Goal: Information Seeking & Learning: Learn about a topic

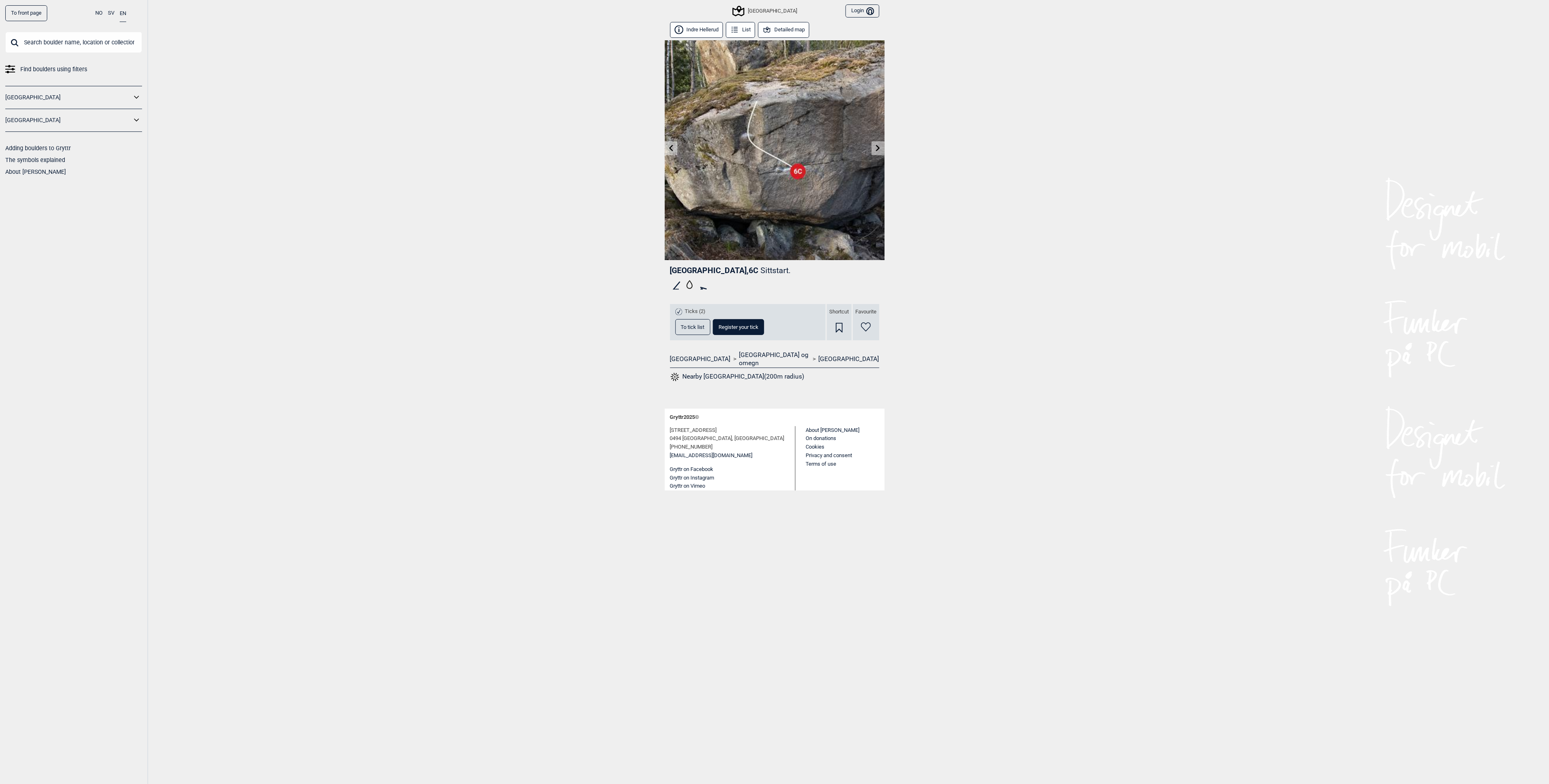
click at [878, 150] on icon at bounding box center [878, 147] width 6 height 6
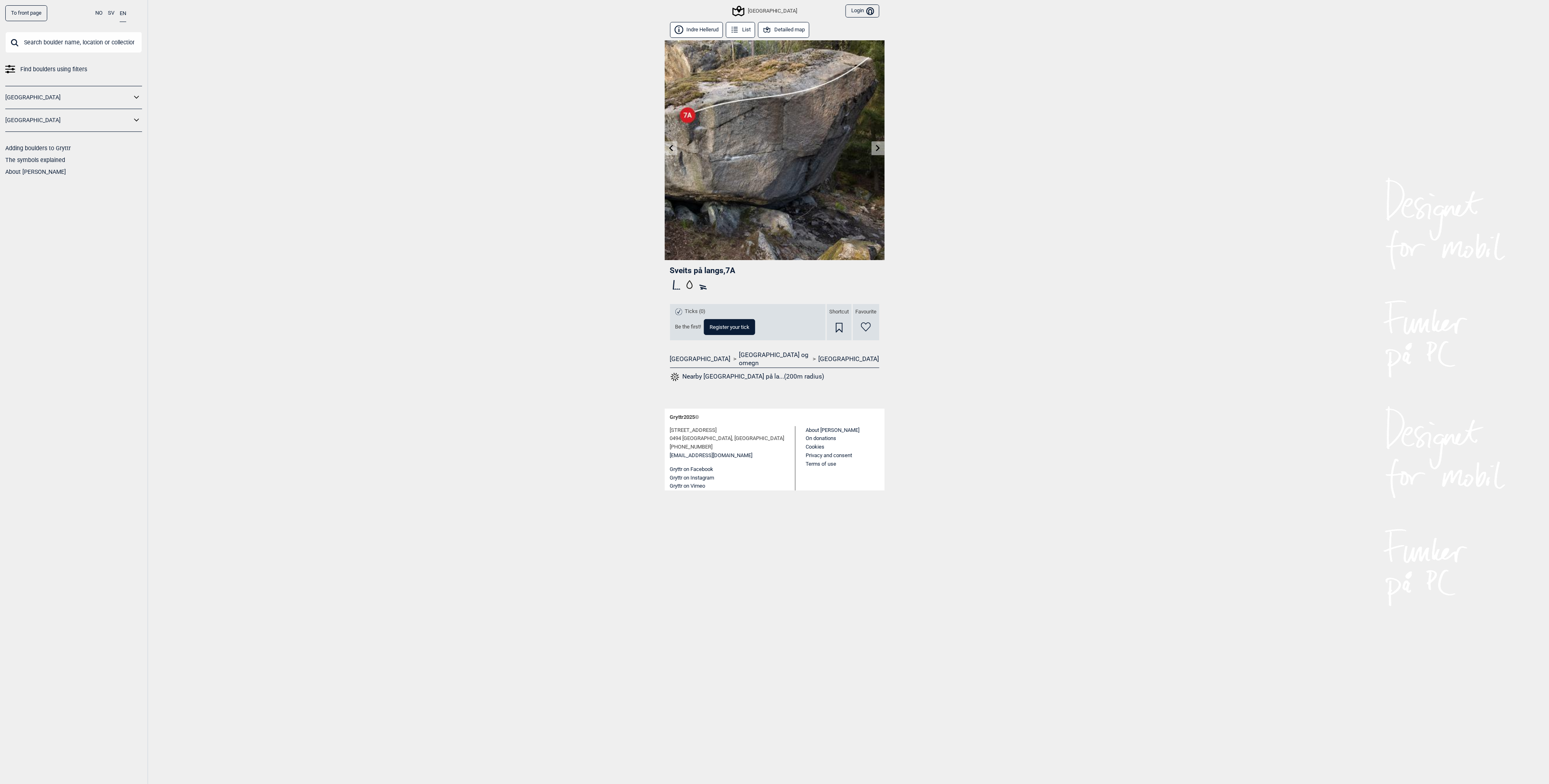
click at [878, 150] on icon at bounding box center [878, 147] width 6 height 6
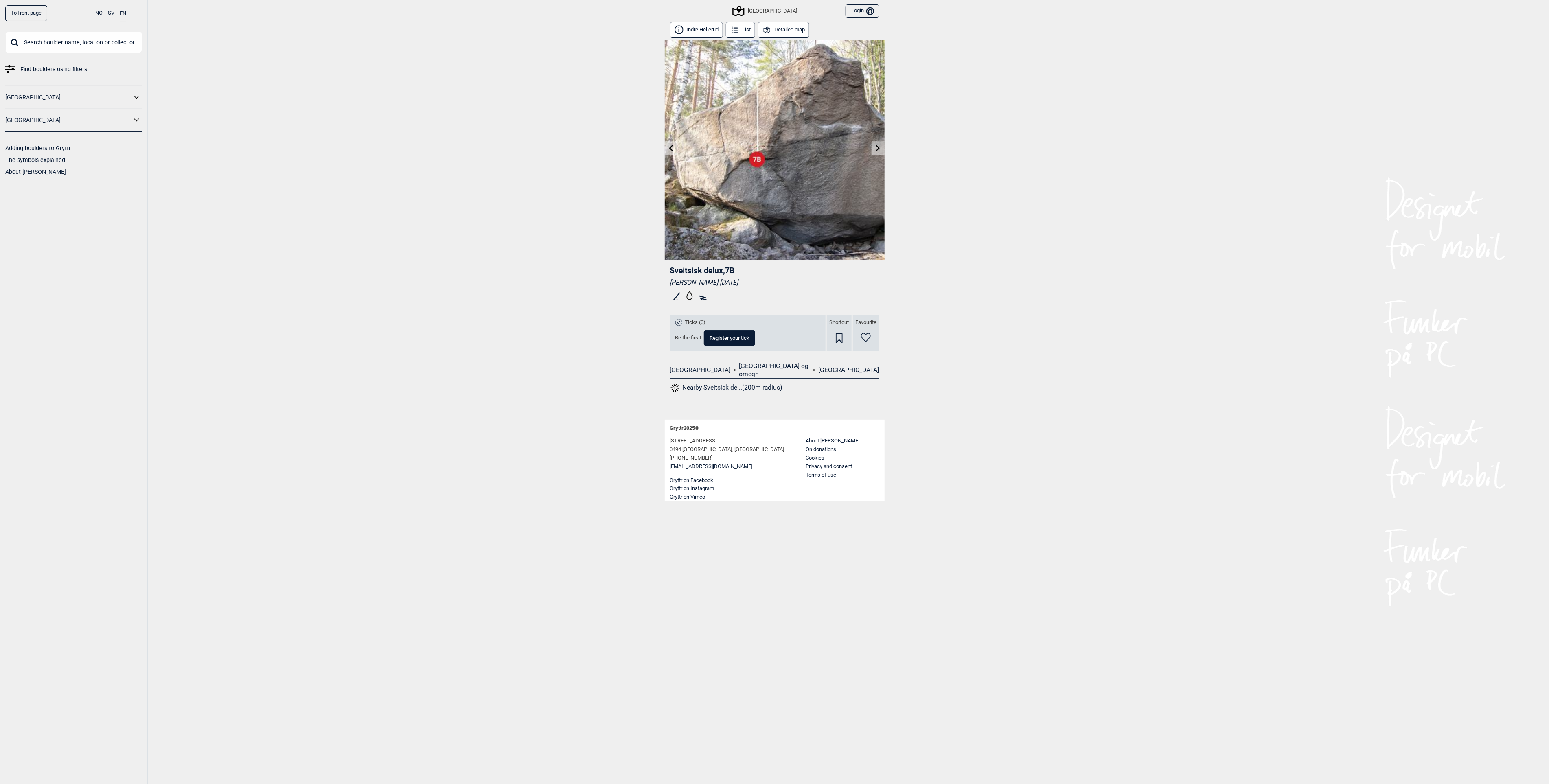
click at [878, 150] on icon at bounding box center [878, 147] width 6 height 6
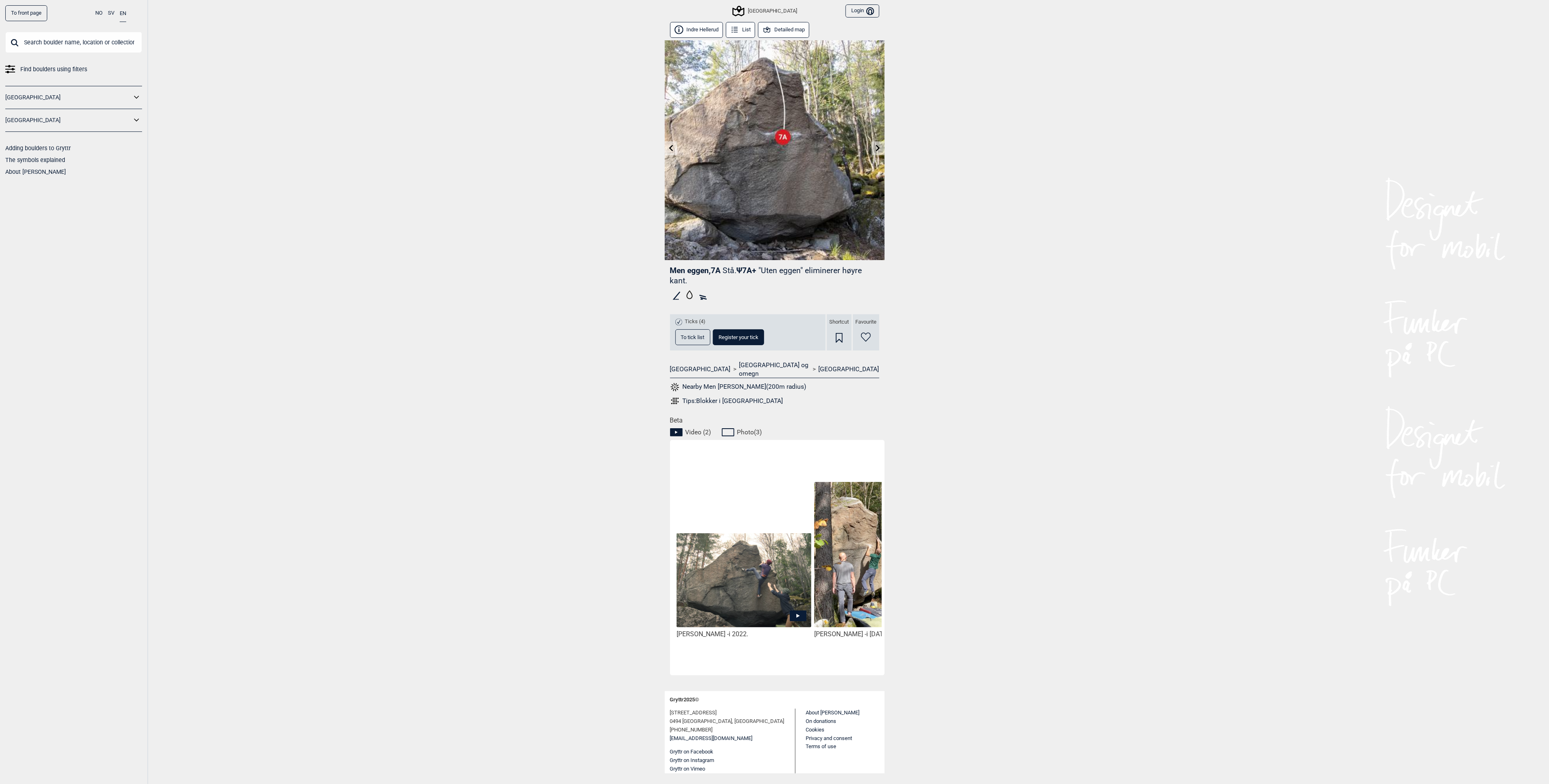
click at [878, 148] on icon at bounding box center [878, 147] width 6 height 6
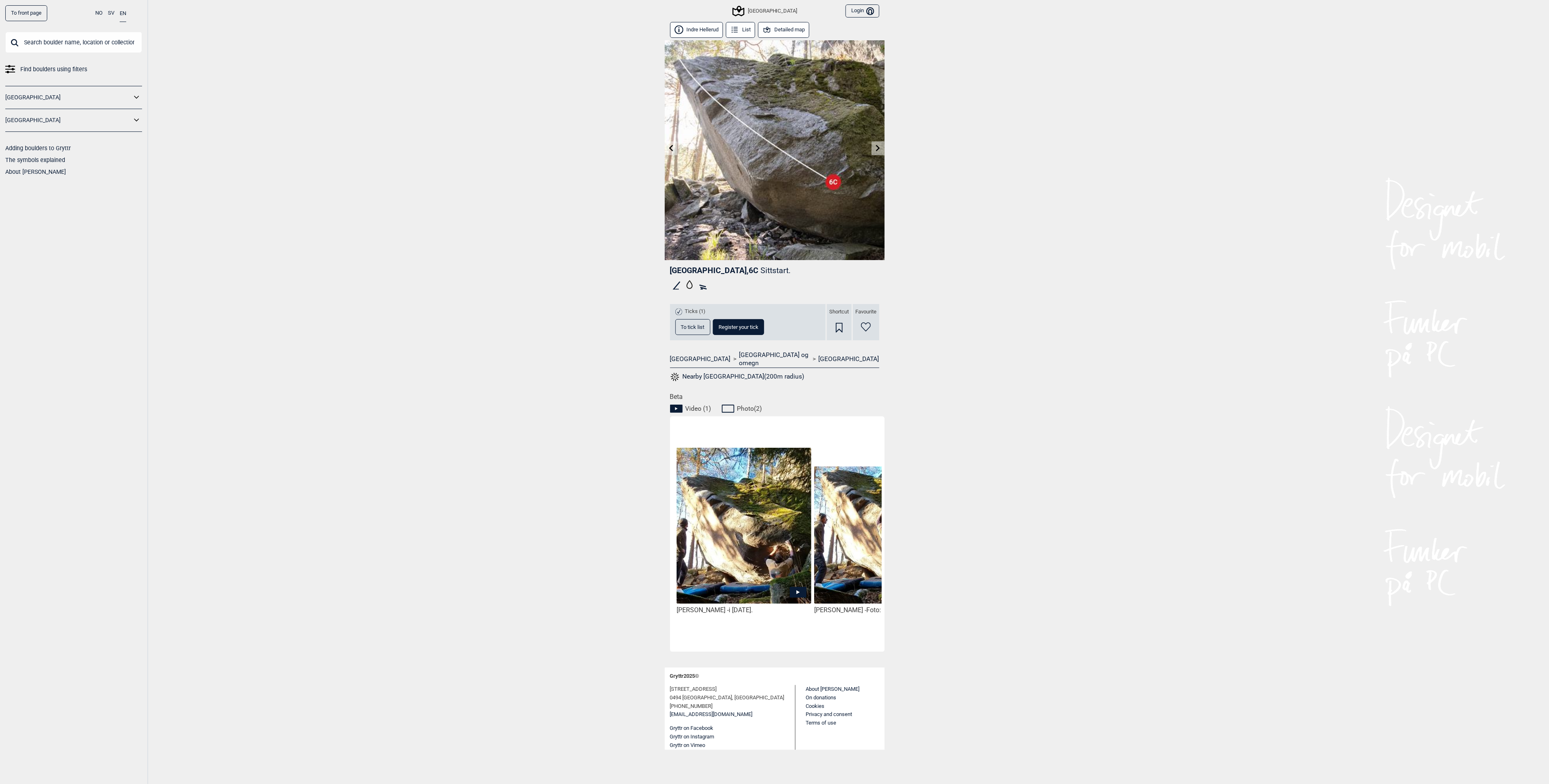
click at [878, 148] on icon at bounding box center [878, 147] width 6 height 6
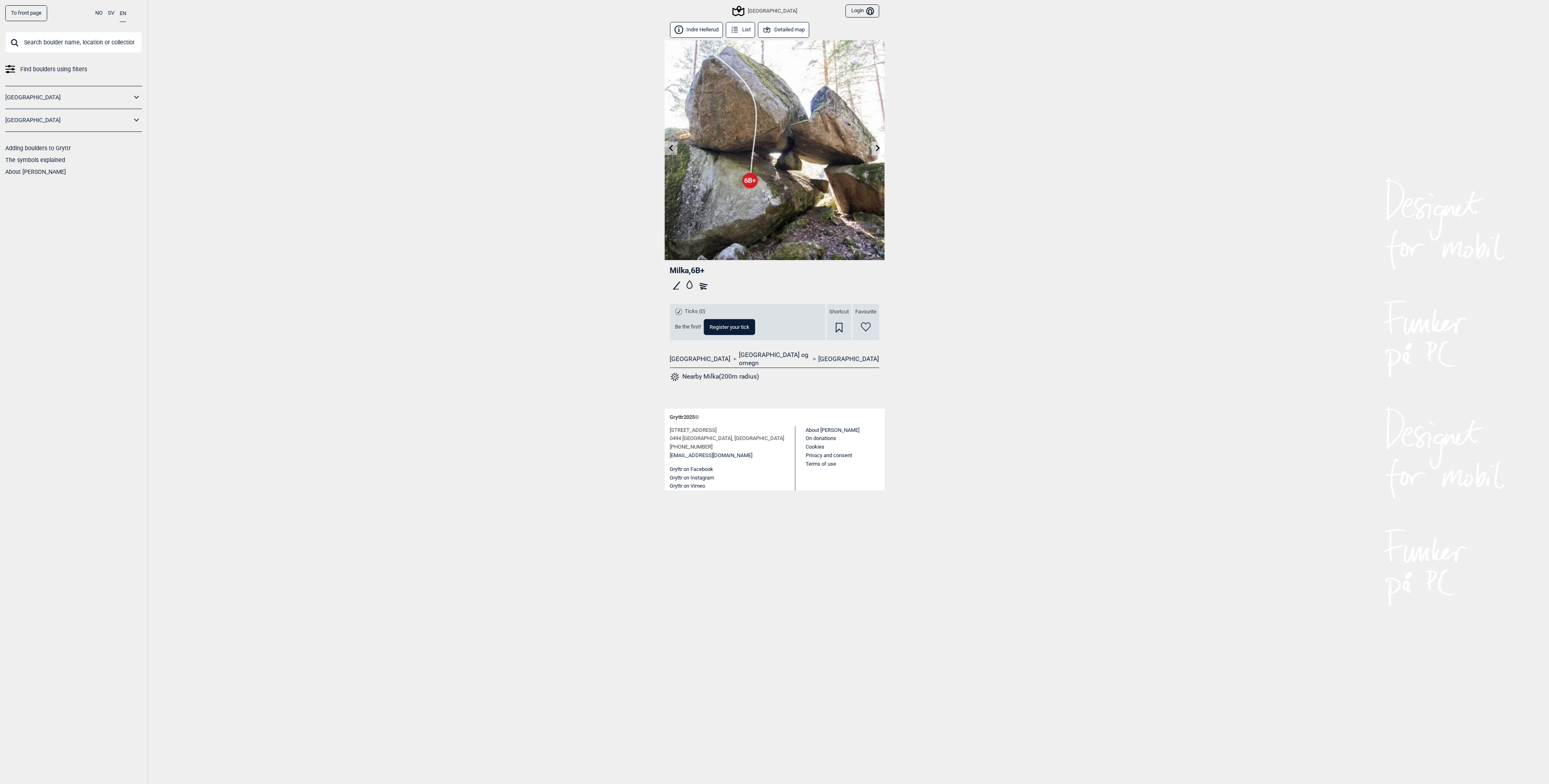
click at [670, 143] on link at bounding box center [671, 148] width 13 height 14
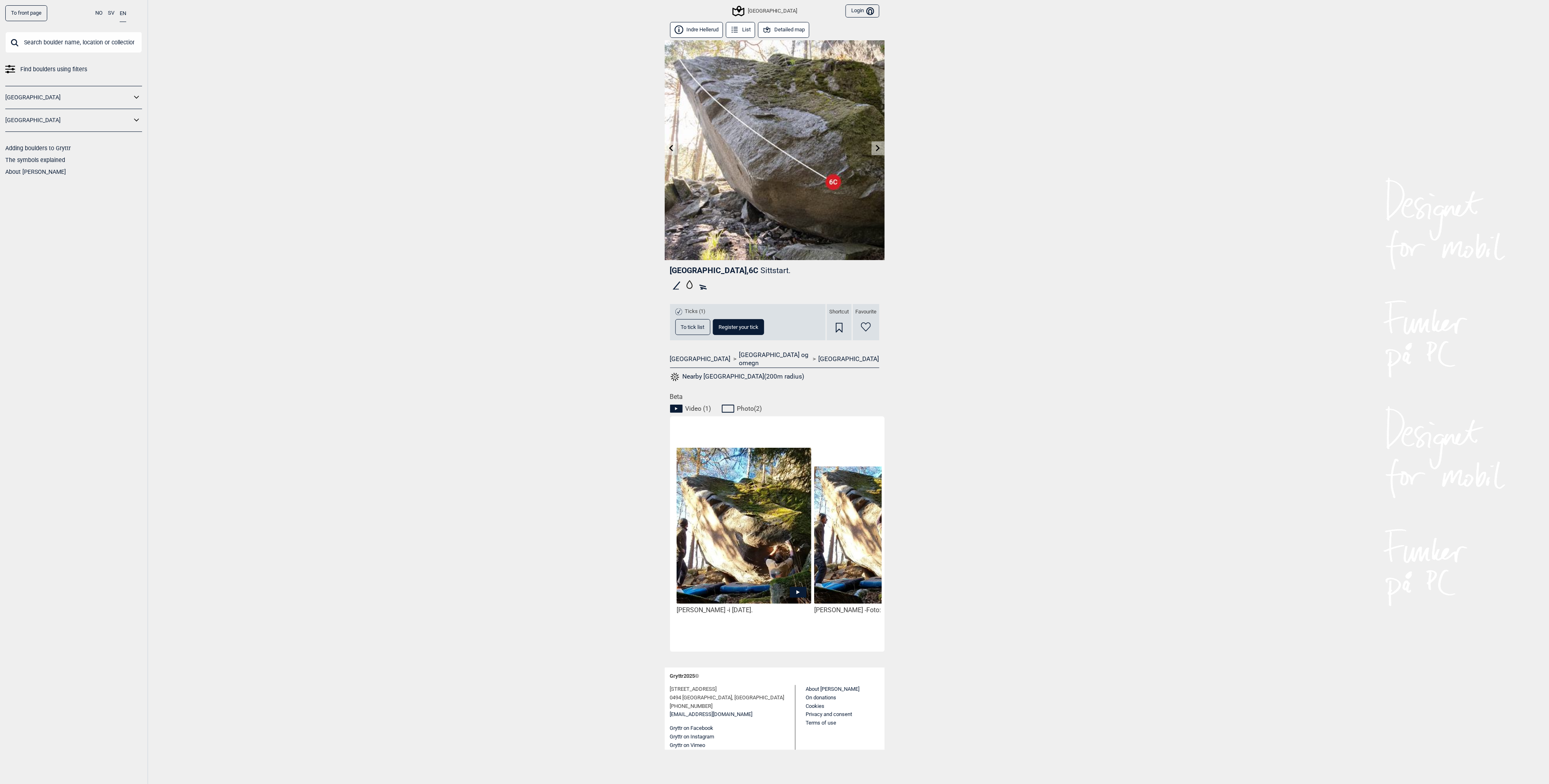
click at [670, 143] on link at bounding box center [671, 148] width 13 height 14
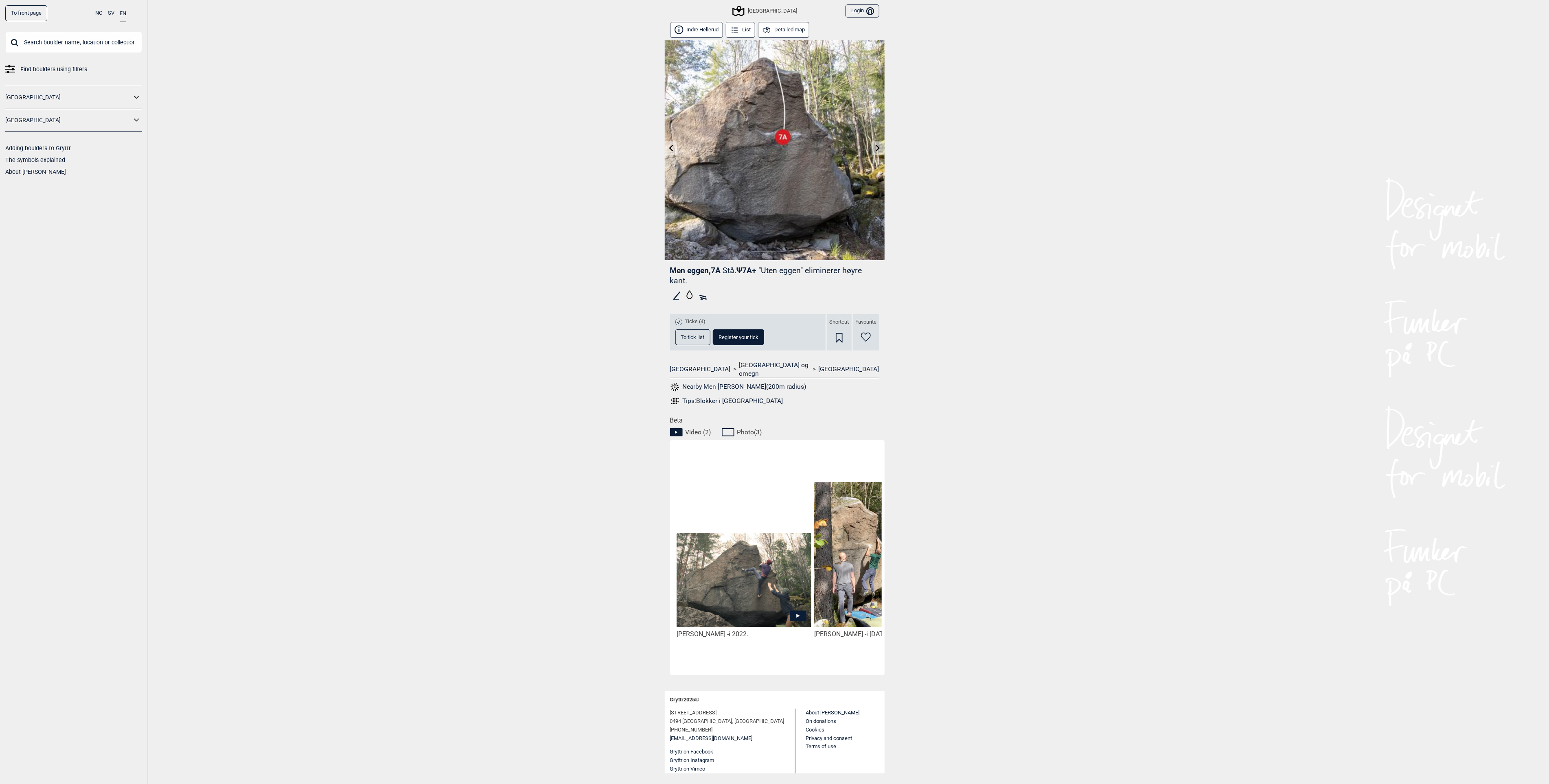
click at [670, 143] on link at bounding box center [671, 148] width 13 height 14
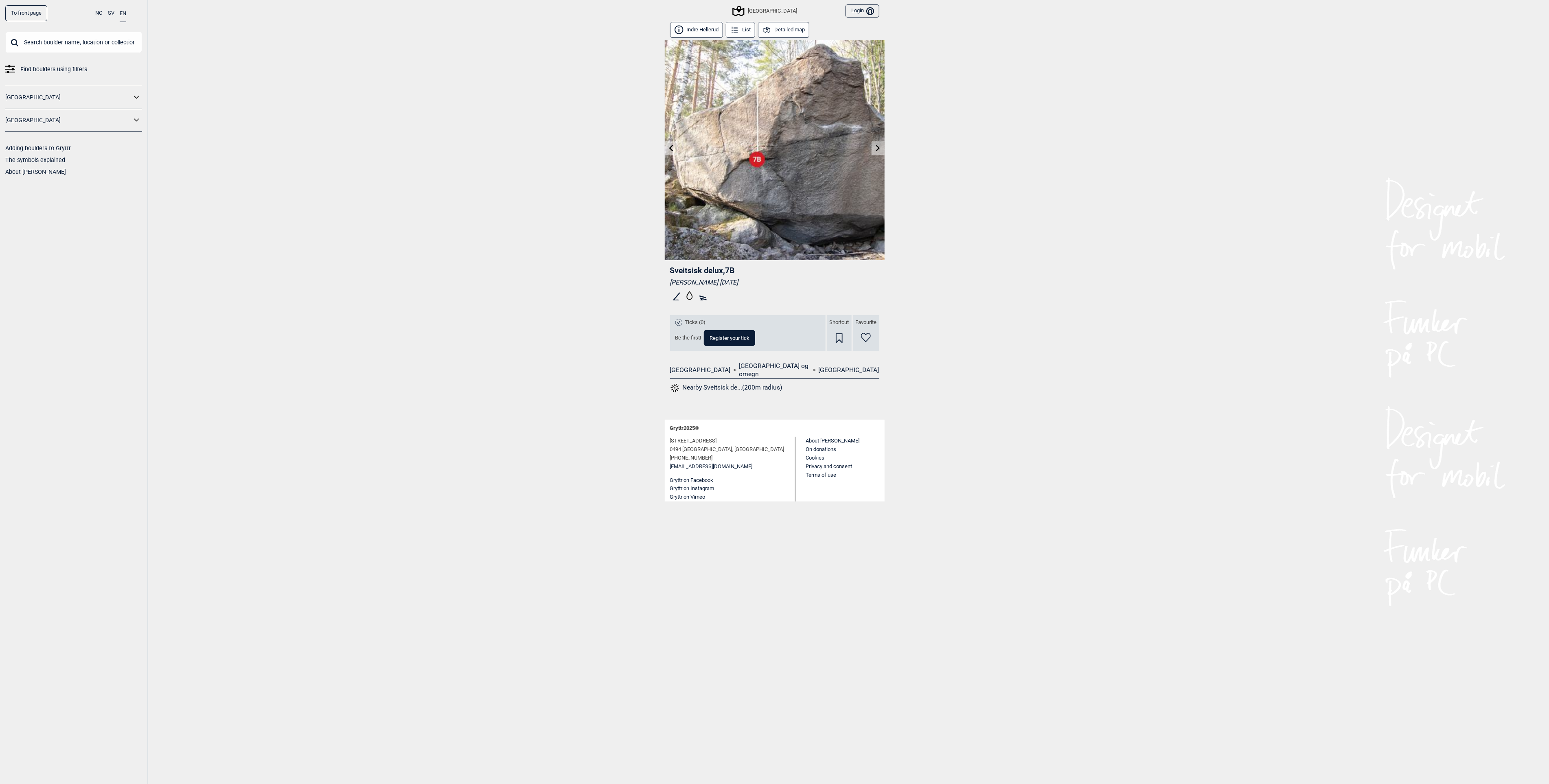
click at [670, 143] on link at bounding box center [671, 148] width 13 height 14
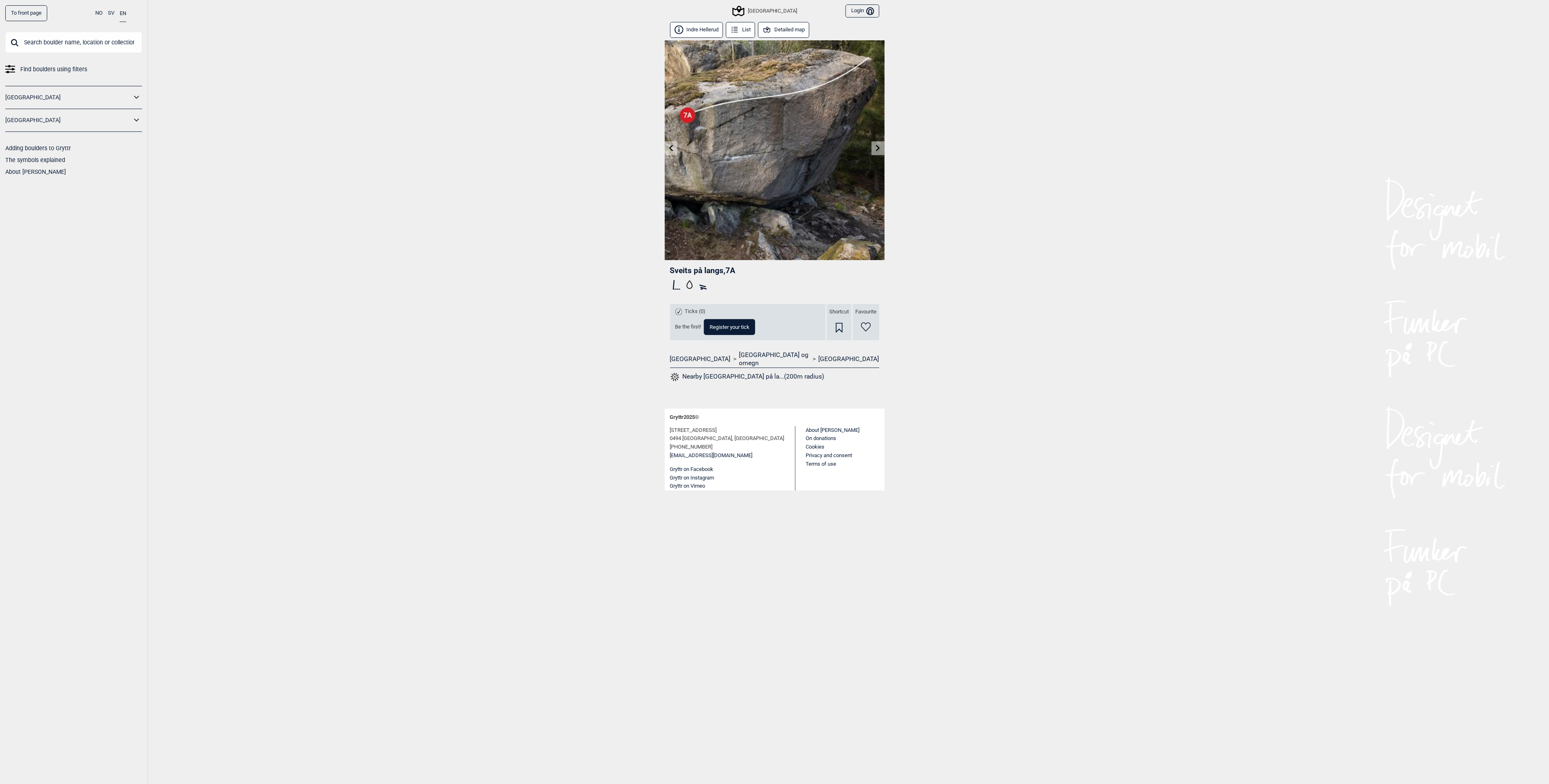
click at [877, 147] on icon at bounding box center [878, 147] width 6 height 6
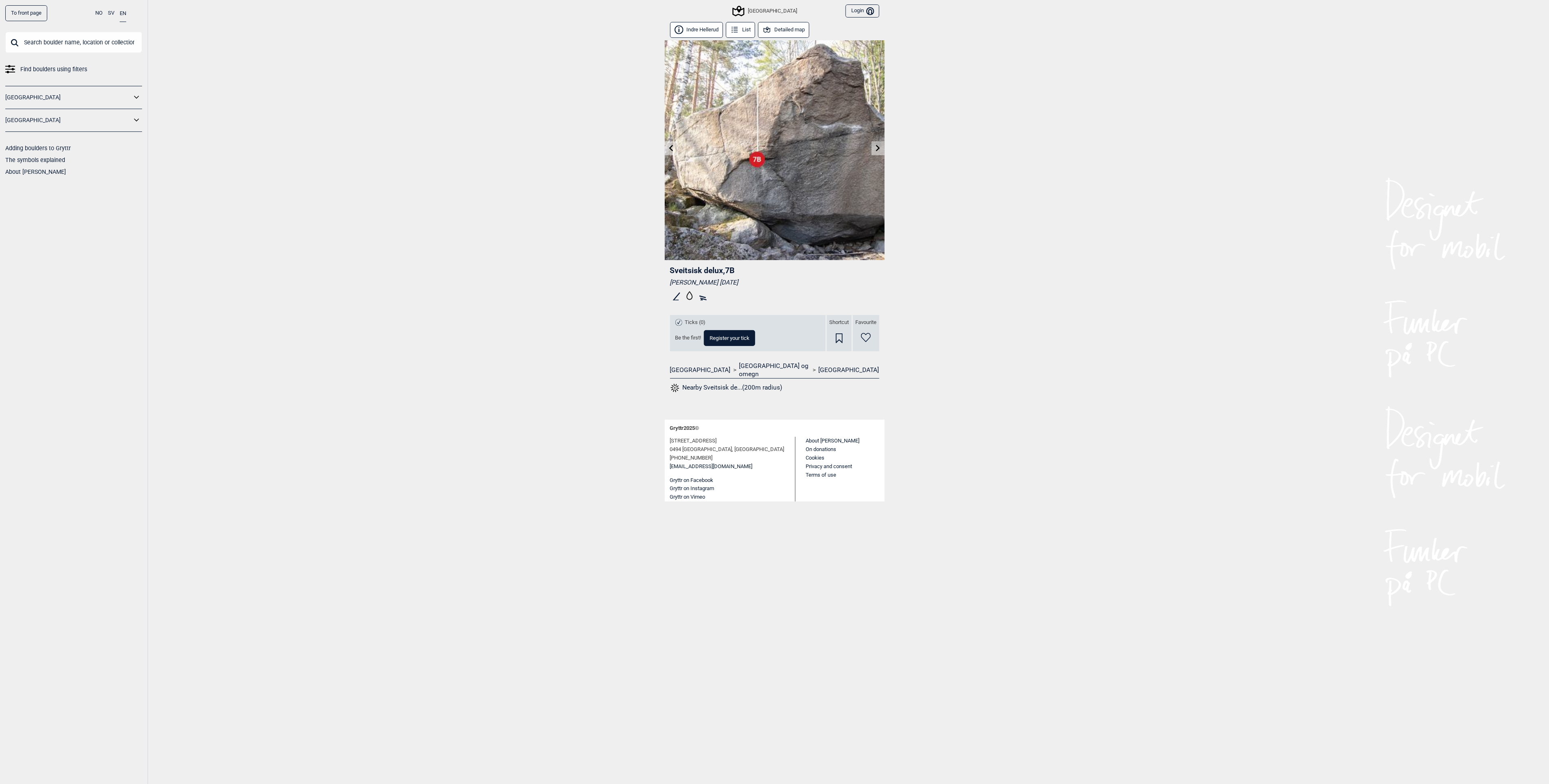
click at [683, 147] on img at bounding box center [774, 150] width 220 height 220
click at [675, 147] on link at bounding box center [671, 148] width 13 height 14
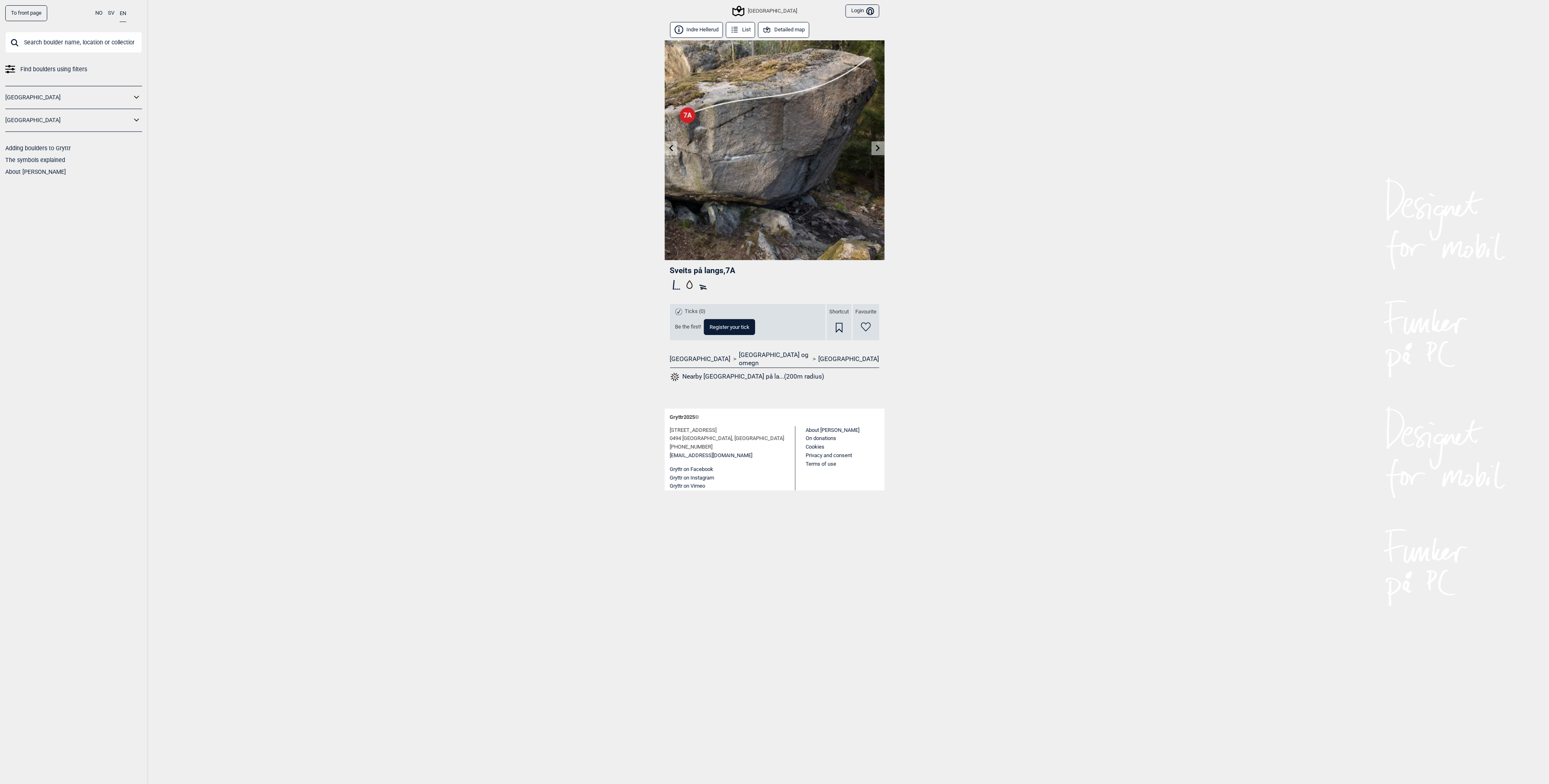
click at [879, 152] on link at bounding box center [878, 148] width 13 height 14
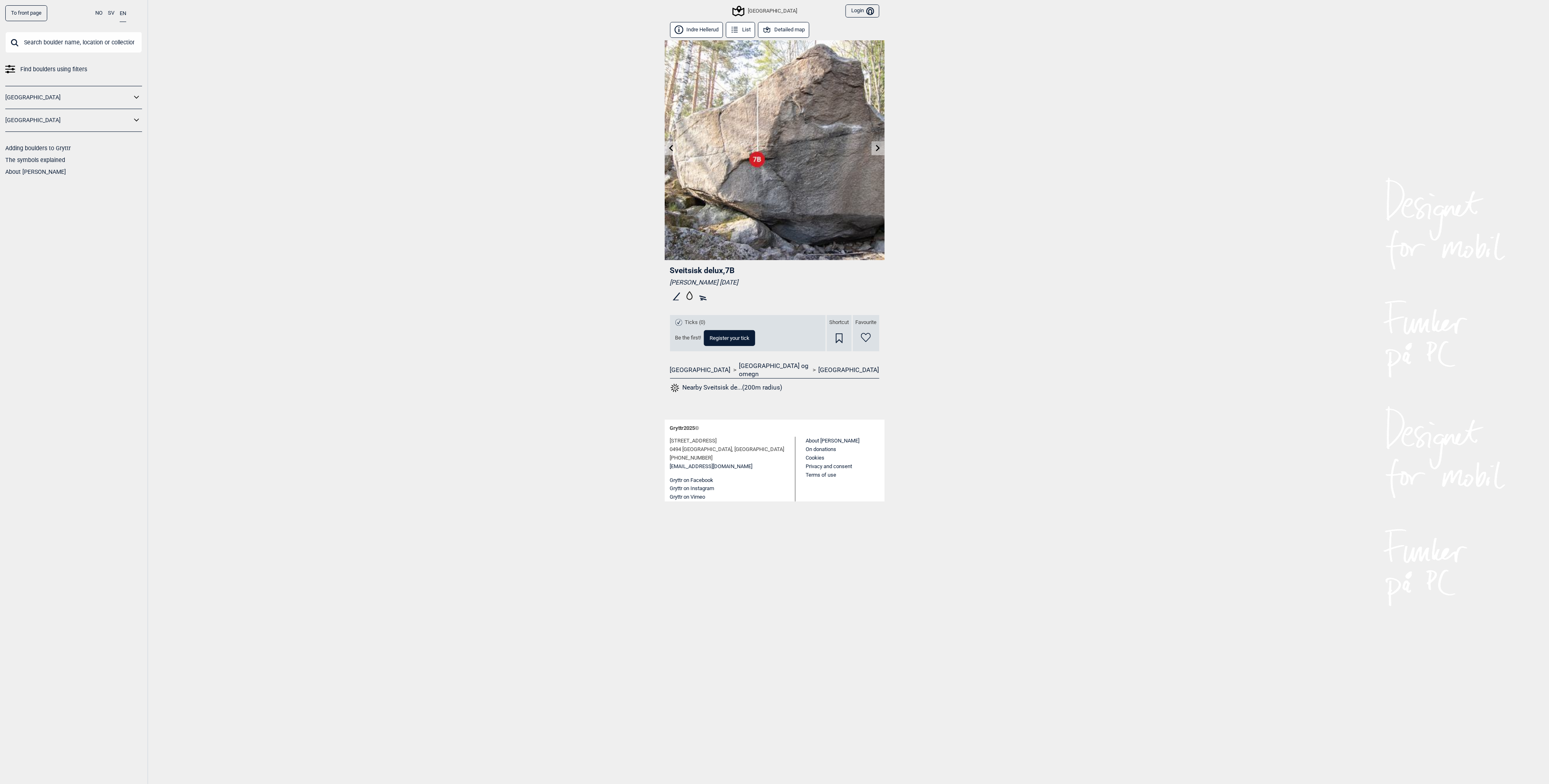
click at [879, 152] on link at bounding box center [878, 148] width 13 height 14
